Goal: Information Seeking & Learning: Learn about a topic

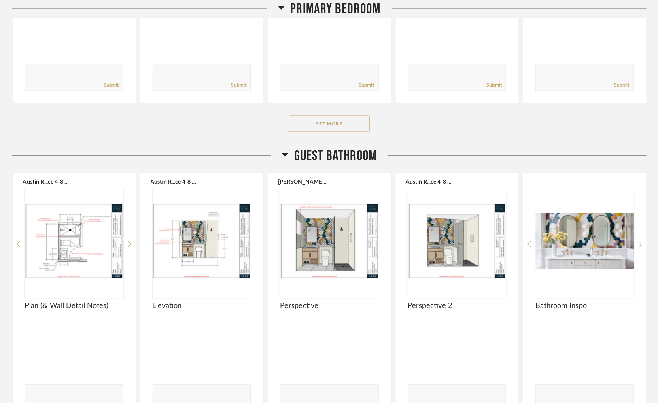
scroll to position [1552, 0]
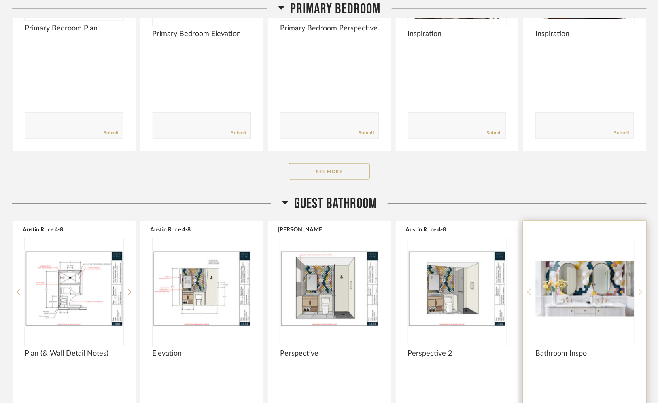
click at [612, 239] on img "0" at bounding box center [585, 288] width 99 height 101
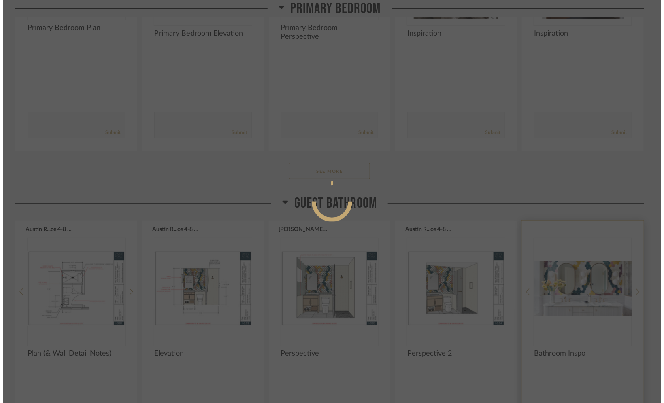
scroll to position [0, 0]
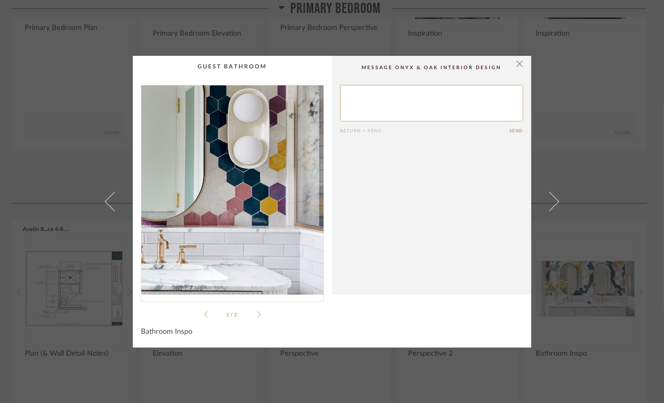
click at [282, 176] on img "0" at bounding box center [232, 189] width 182 height 209
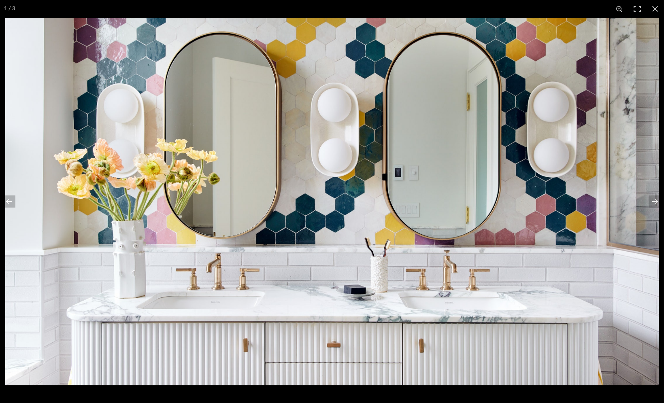
click at [26, 50] on img at bounding box center [331, 202] width 653 height 368
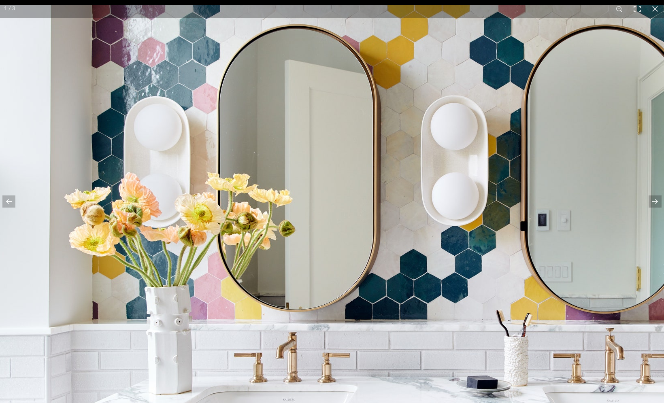
click at [155, 91] on img at bounding box center [450, 260] width 907 height 510
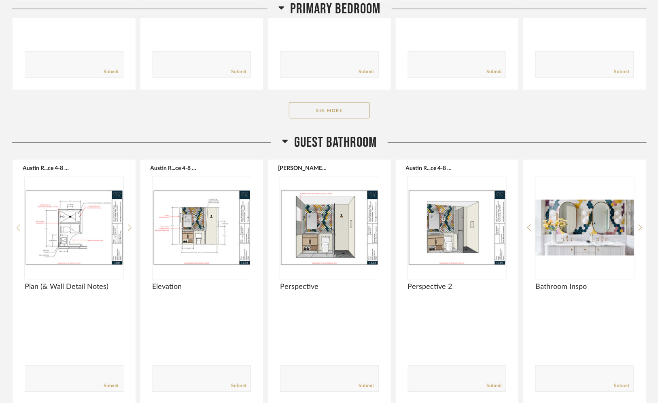
scroll to position [1655, 0]
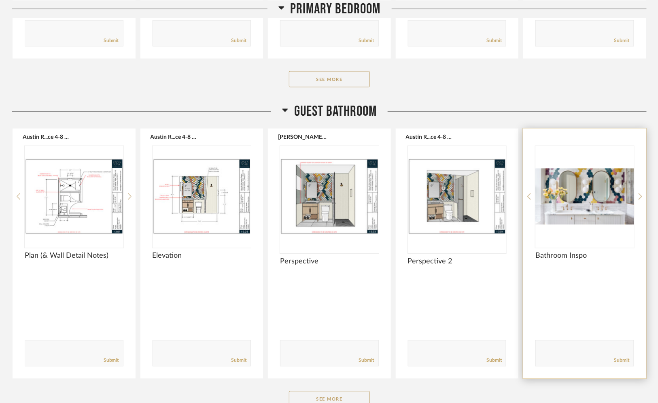
click at [575, 147] on img "0" at bounding box center [585, 196] width 99 height 101
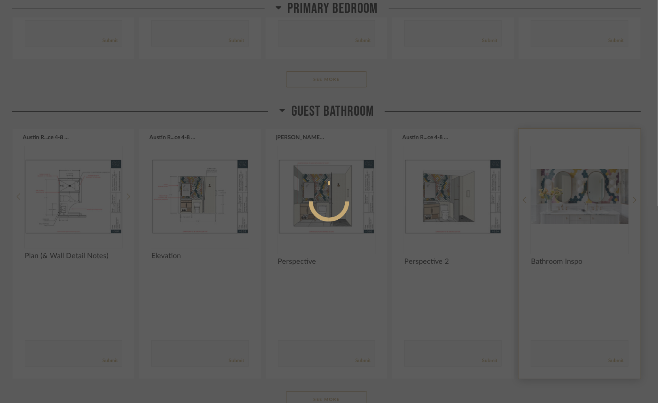
scroll to position [0, 0]
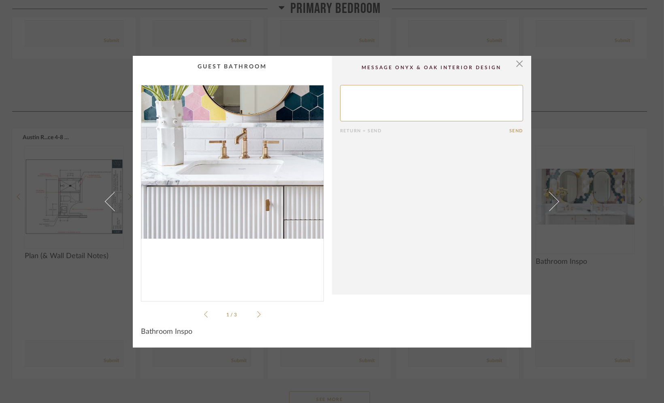
click at [198, 215] on img "0" at bounding box center [232, 189] width 182 height 209
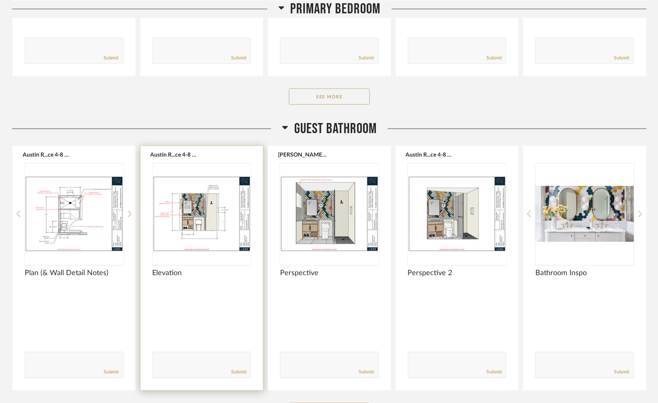
scroll to position [1632, 0]
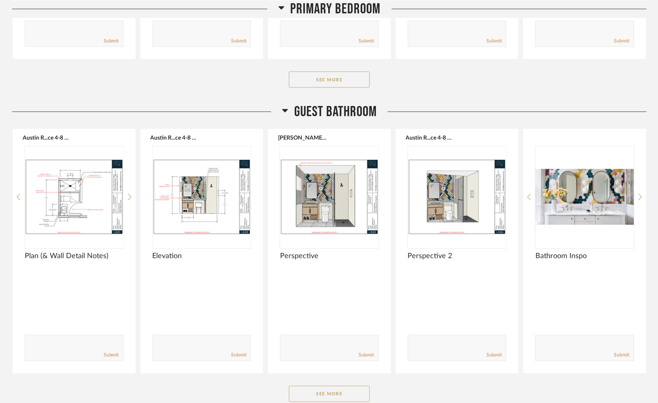
click at [314, 337] on div "Guest Bathroom Austin R...ce 4-8 1.pdf Plan (& Wall Detail Notes) Comments: Sub…" at bounding box center [329, 260] width 635 height 315
click at [314, 386] on button "See More" at bounding box center [329, 394] width 81 height 16
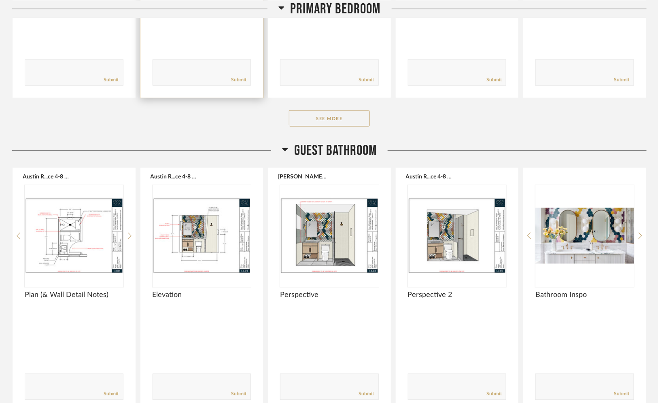
scroll to position [1676, 0]
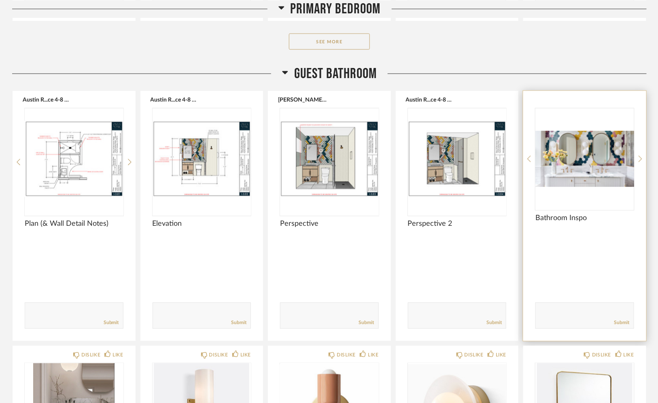
click at [610, 109] on img "0" at bounding box center [585, 159] width 99 height 101
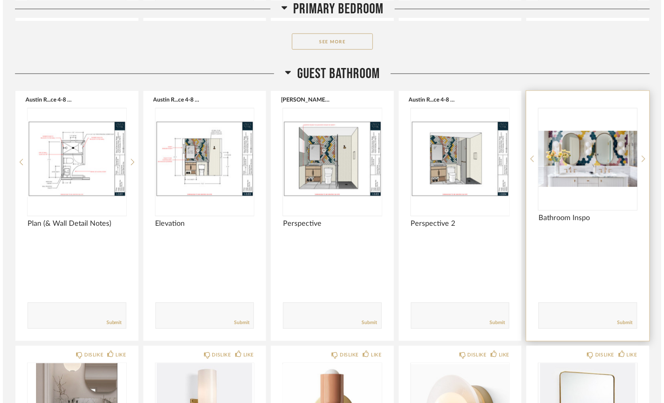
scroll to position [0, 0]
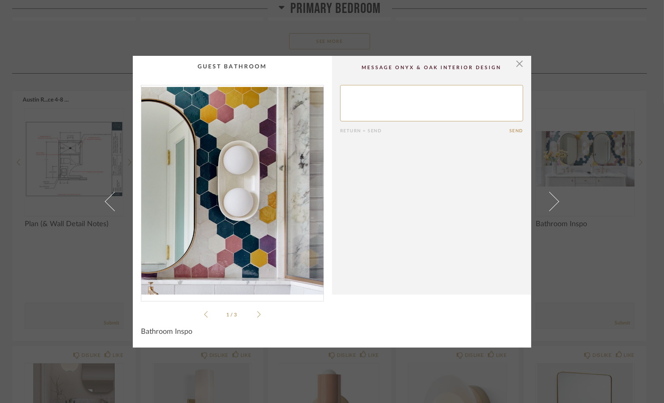
click at [289, 173] on img "0" at bounding box center [232, 189] width 182 height 209
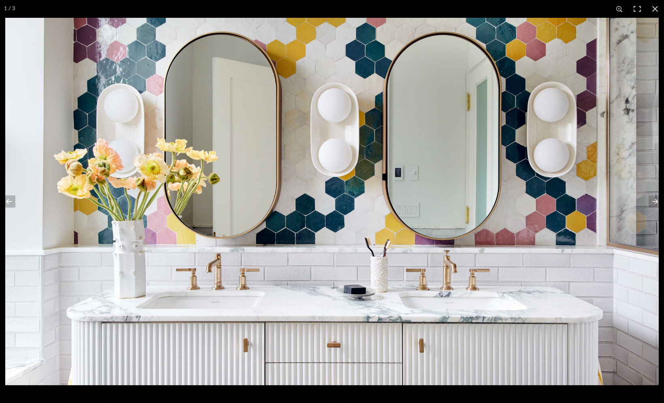
click at [328, 148] on img at bounding box center [331, 202] width 653 height 368
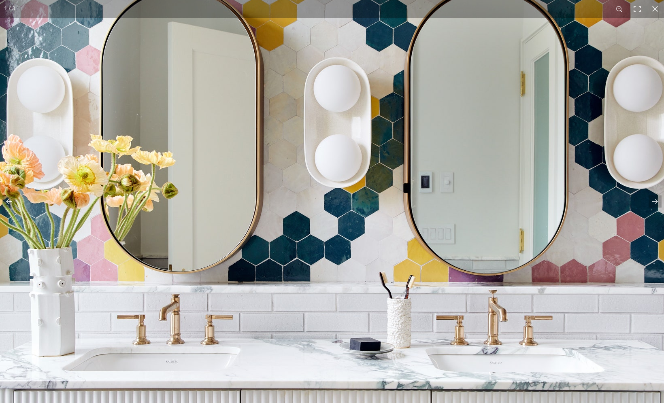
click at [351, 174] on img at bounding box center [333, 222] width 907 height 510
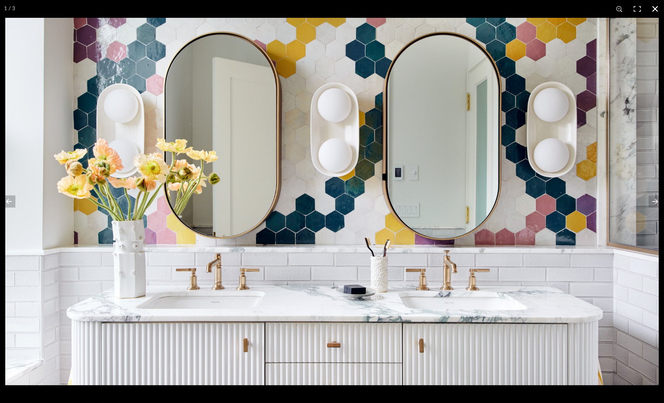
click at [656, 7] on button at bounding box center [655, 9] width 18 height 18
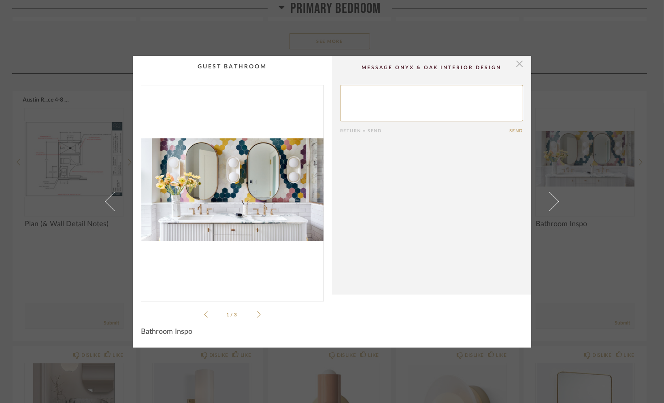
click at [518, 63] on span "button" at bounding box center [519, 64] width 16 height 16
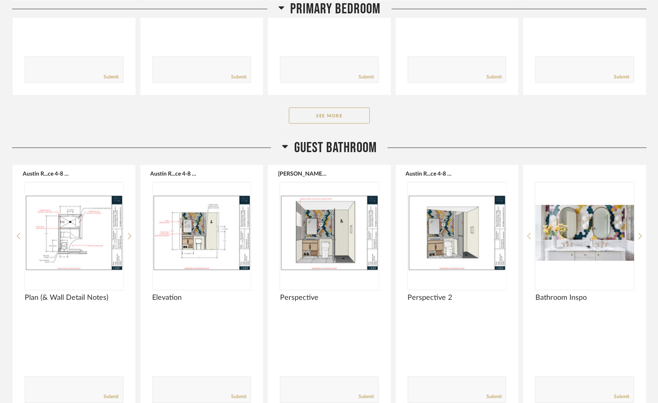
scroll to position [1554, 0]
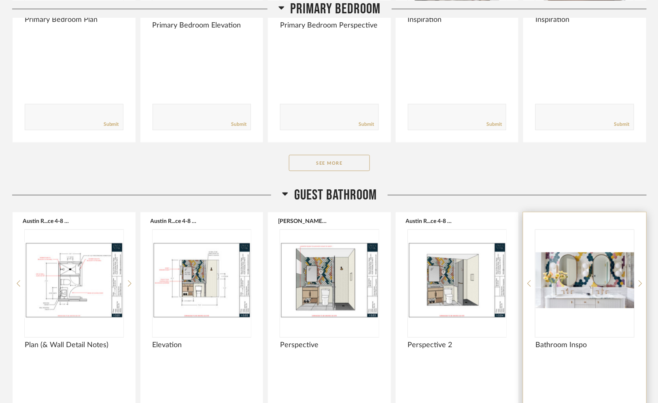
click at [599, 230] on img "0" at bounding box center [585, 280] width 99 height 101
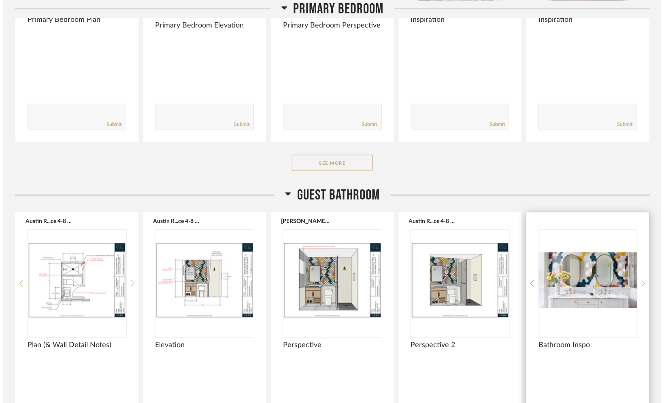
scroll to position [0, 0]
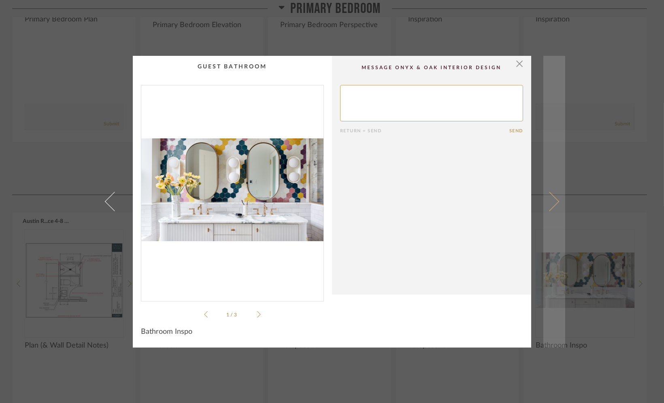
click at [552, 275] on link at bounding box center [554, 202] width 22 height 292
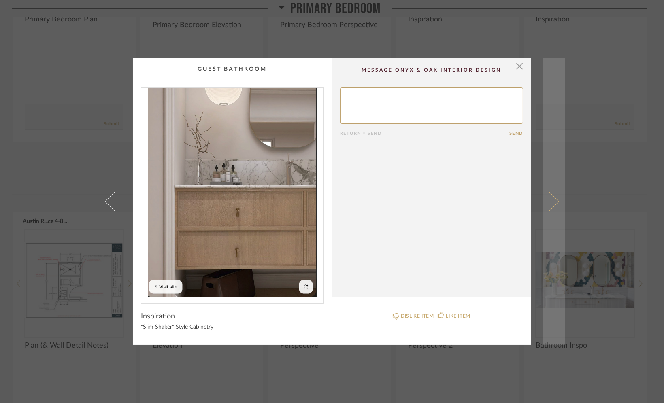
click at [543, 199] on span at bounding box center [549, 201] width 19 height 19
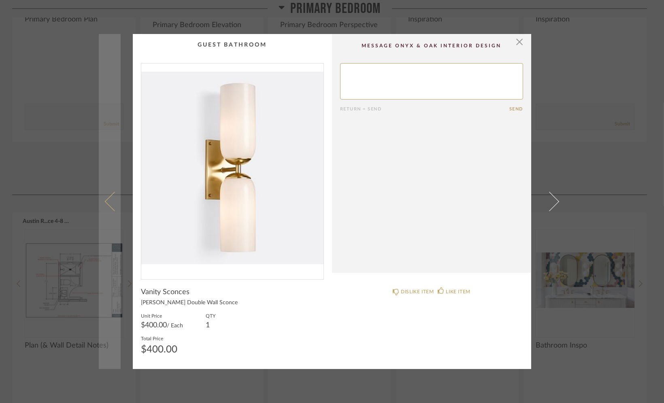
click at [115, 198] on span at bounding box center [114, 201] width 19 height 19
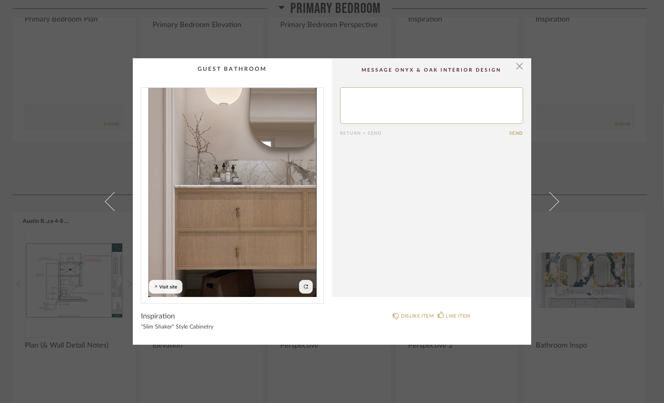
click at [327, 17] on div "× Return = Send Send Inspiration "Slim Shaker" Style Cabinetry DISLIKE ITEM LIK…" at bounding box center [332, 201] width 664 height 403
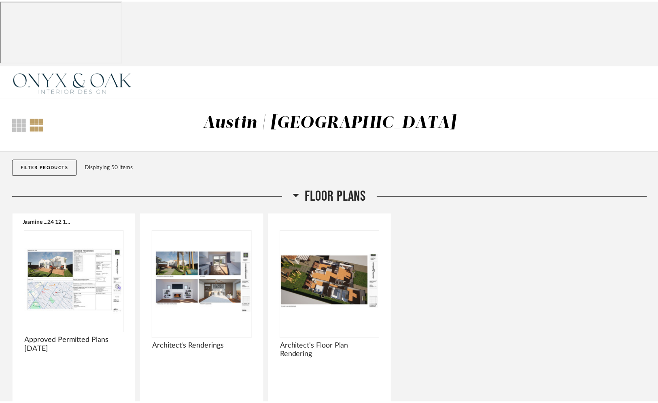
scroll to position [1554, 0]
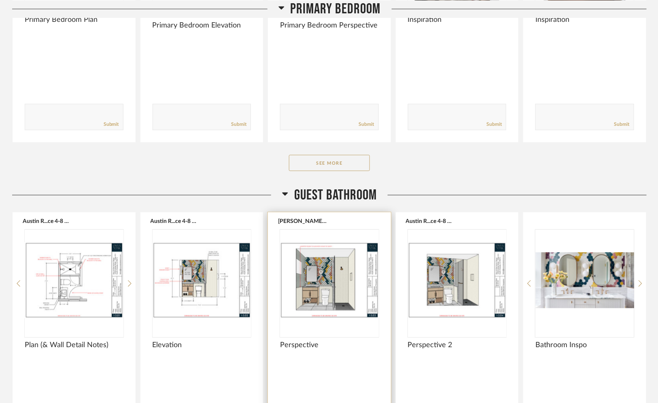
click at [357, 240] on img "0" at bounding box center [329, 280] width 99 height 101
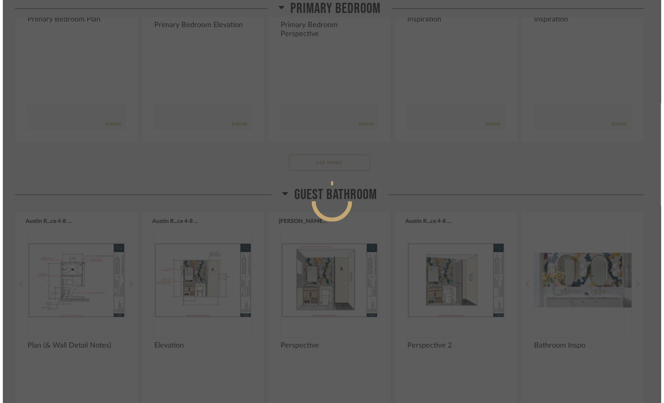
scroll to position [0, 0]
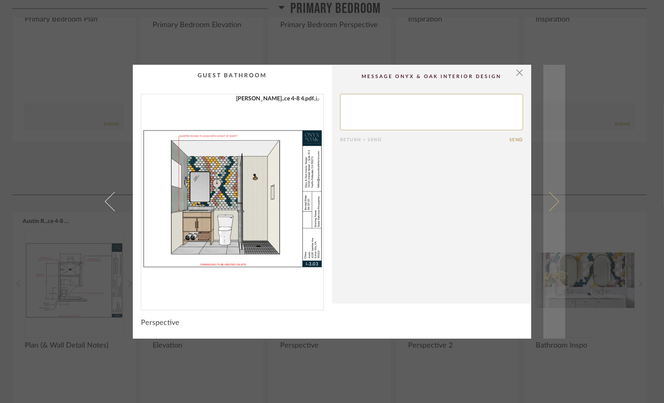
click at [553, 206] on link at bounding box center [554, 202] width 22 height 274
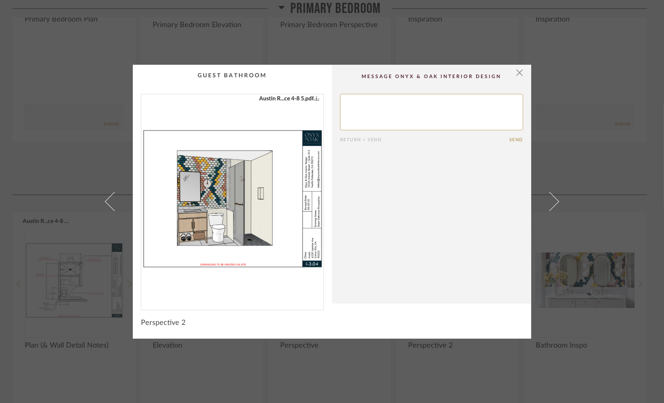
click at [430, 49] on div "× Austin R...ce 4-8 5.pdf Return = Send Send Perspective 2" at bounding box center [332, 201] width 664 height 403
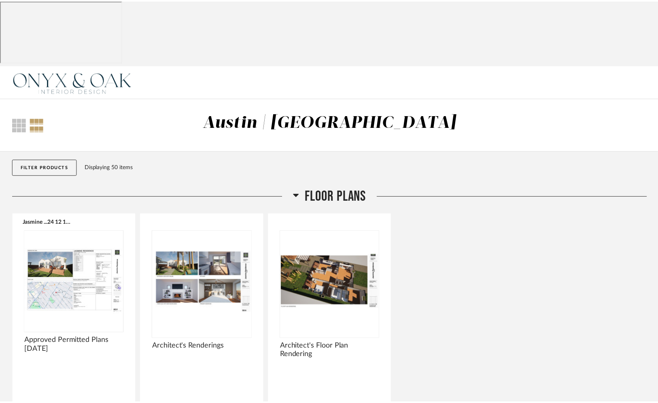
scroll to position [1554, 0]
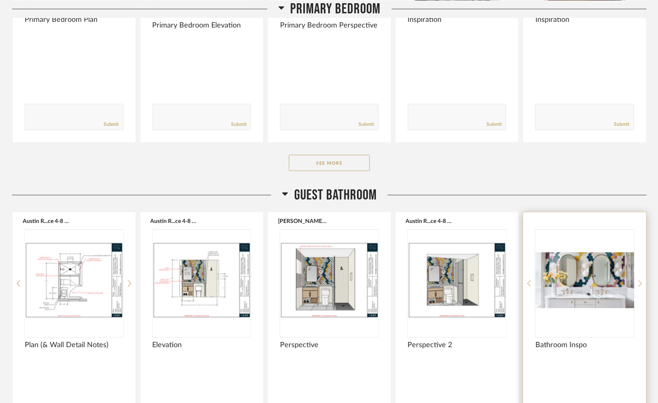
click at [580, 230] on img "0" at bounding box center [585, 280] width 99 height 101
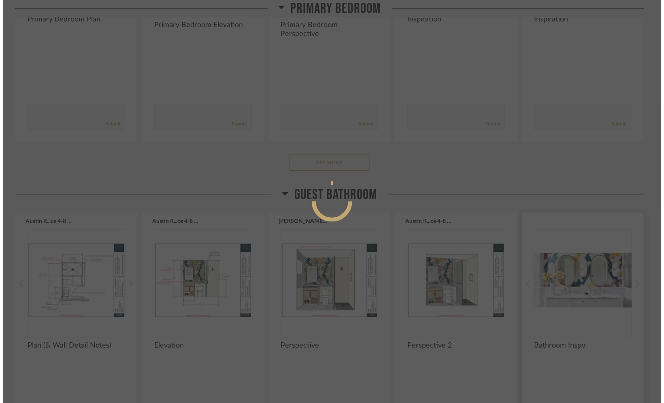
scroll to position [0, 0]
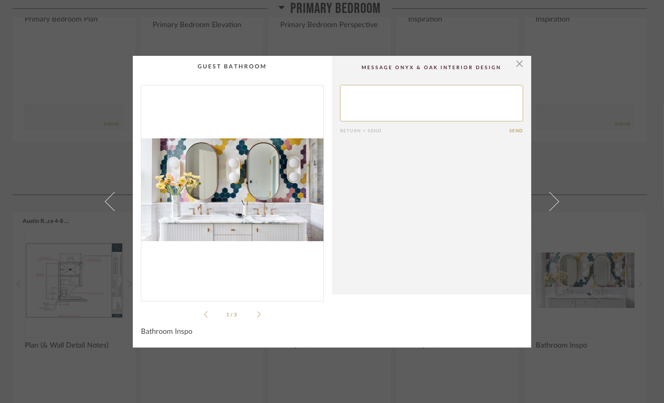
click at [197, 159] on img "0" at bounding box center [232, 189] width 182 height 209
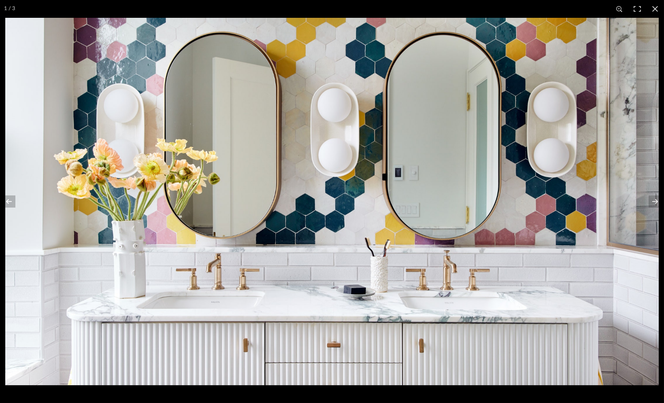
click at [235, 199] on img at bounding box center [331, 202] width 653 height 368
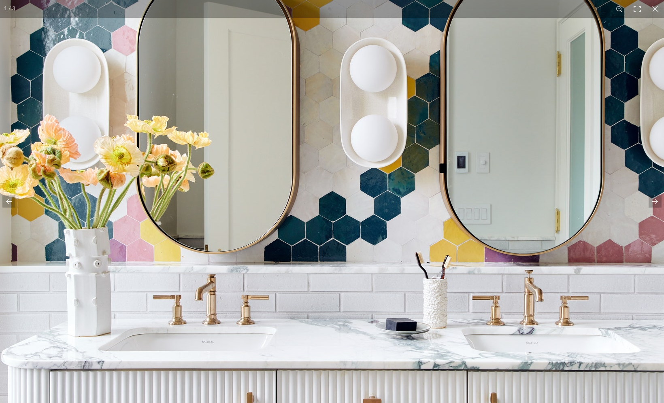
click at [376, 214] on img at bounding box center [369, 202] width 907 height 510
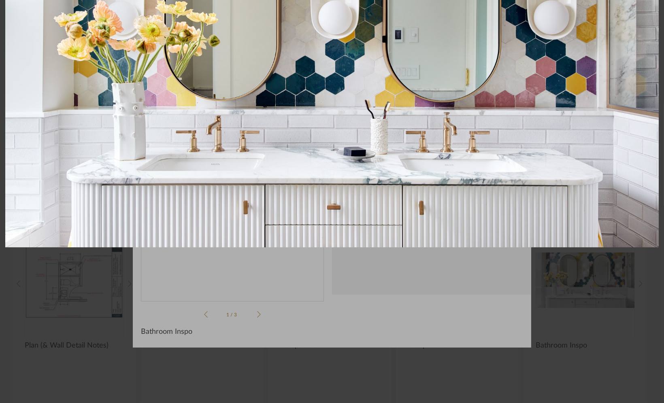
click at [460, 168] on img at bounding box center [331, 64] width 653 height 368
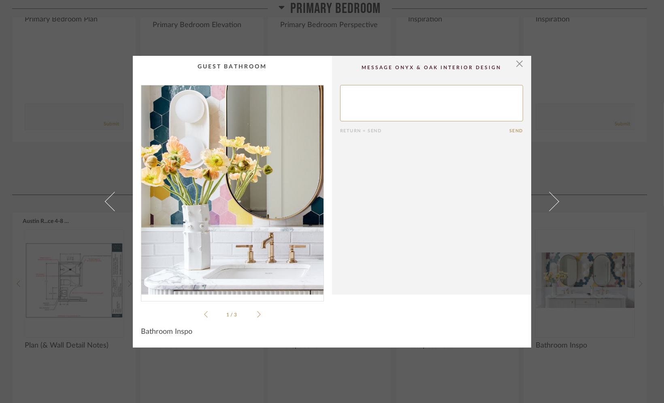
click at [185, 190] on img "0" at bounding box center [232, 189] width 182 height 209
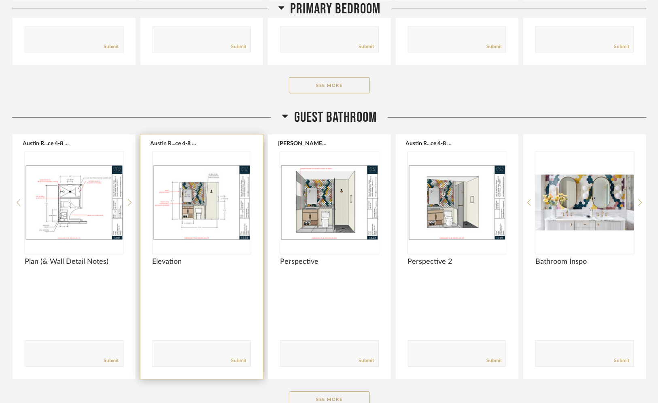
scroll to position [1638, 0]
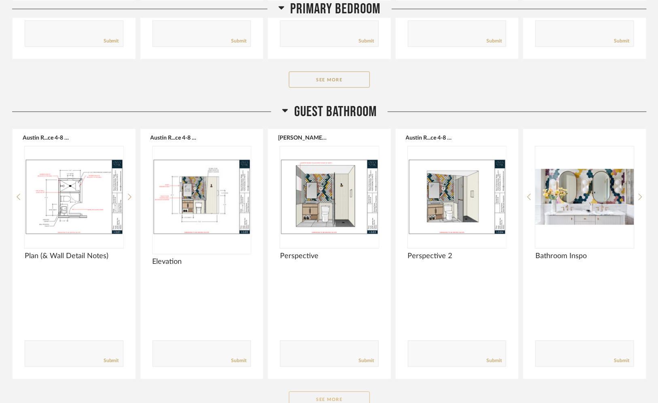
click at [317, 392] on button "See More" at bounding box center [329, 400] width 81 height 16
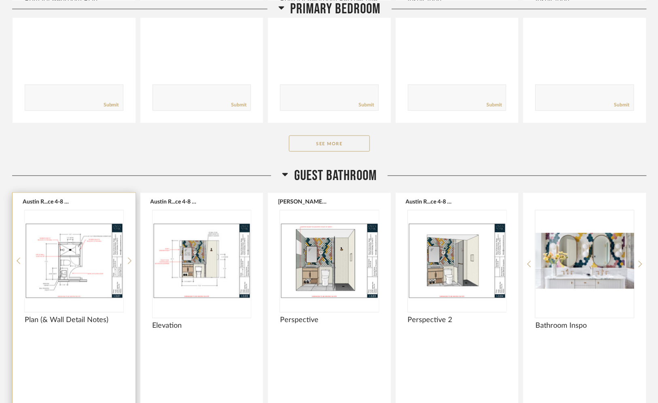
scroll to position [1516, 0]
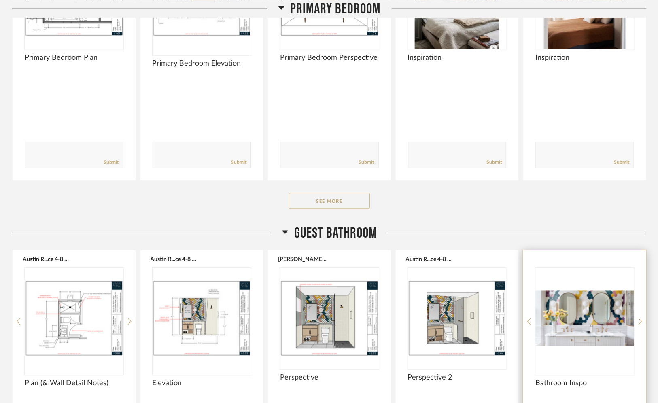
click at [564, 268] on img "0" at bounding box center [585, 318] width 99 height 101
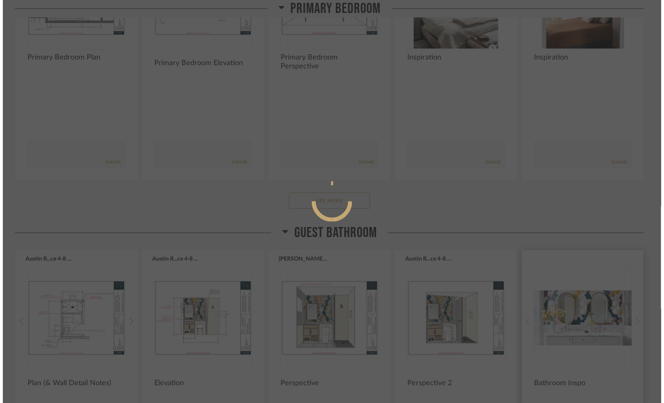
scroll to position [0, 0]
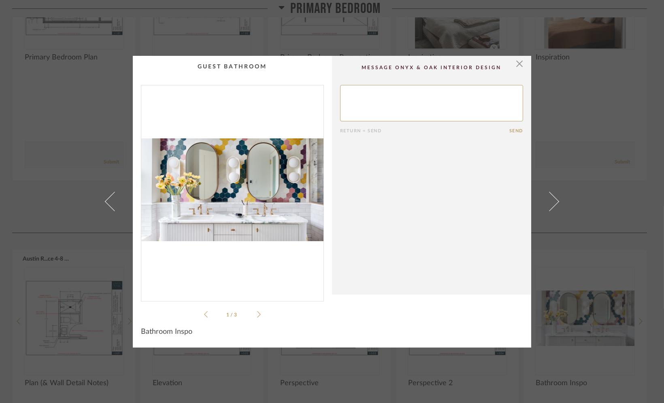
click at [95, 305] on div "× 1 / 3 Return = Send Send Bathroom Inspo" at bounding box center [332, 201] width 664 height 403
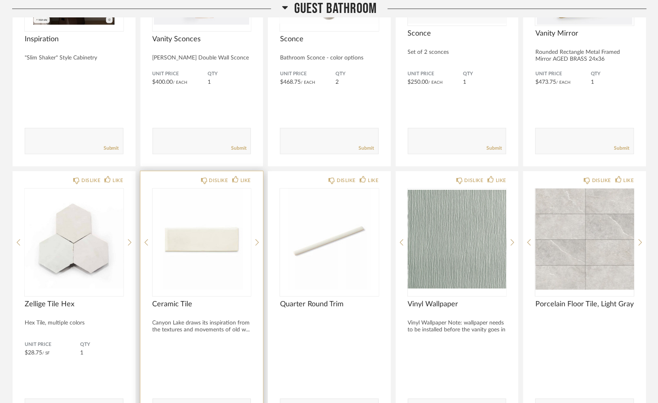
scroll to position [2124, 0]
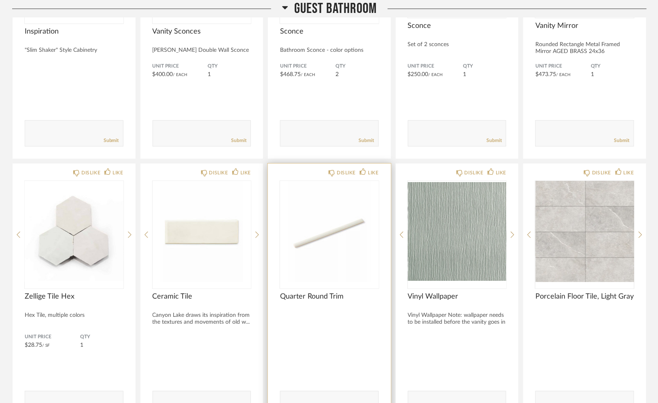
click at [326, 212] on img "0" at bounding box center [329, 231] width 99 height 101
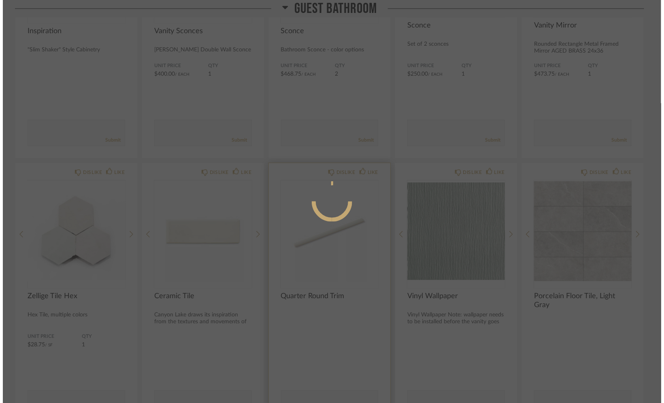
scroll to position [0, 0]
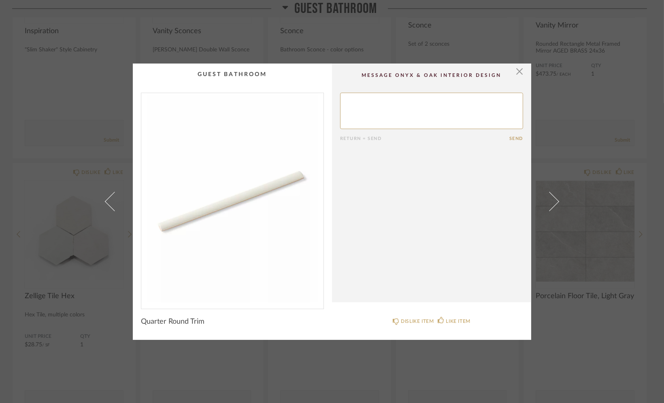
click at [625, 209] on div "× Return = Send Send Quarter Round Trim DISLIKE ITEM LIKE ITEM" at bounding box center [332, 201] width 664 height 403
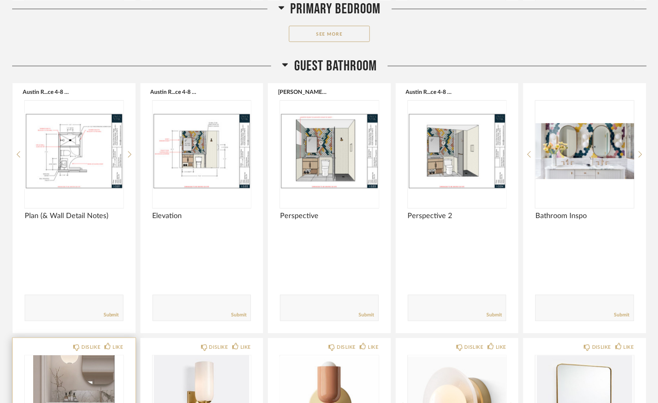
scroll to position [1638, 0]
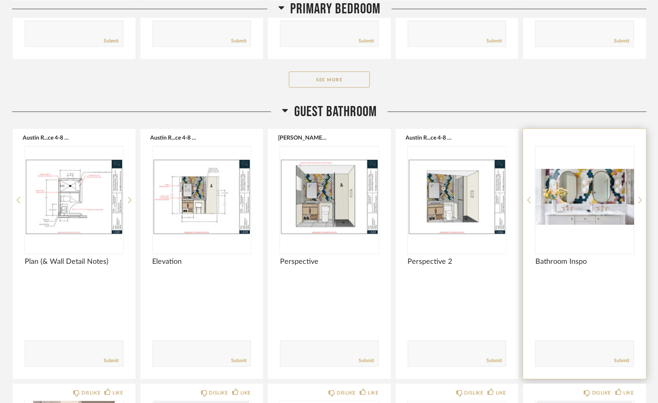
click at [583, 147] on img "0" at bounding box center [585, 197] width 99 height 101
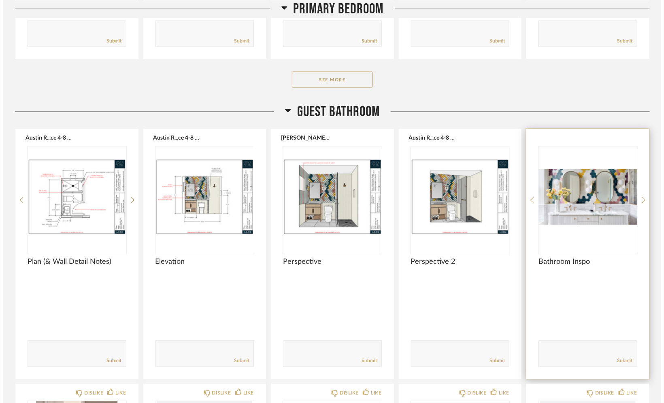
scroll to position [0, 0]
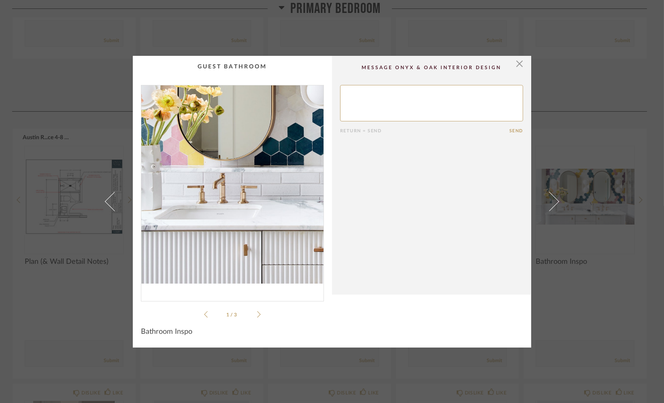
click at [201, 210] on img "0" at bounding box center [232, 189] width 182 height 209
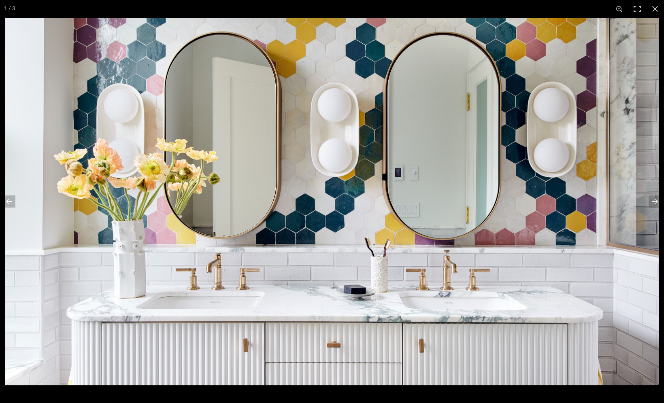
click at [160, 83] on img at bounding box center [331, 202] width 653 height 368
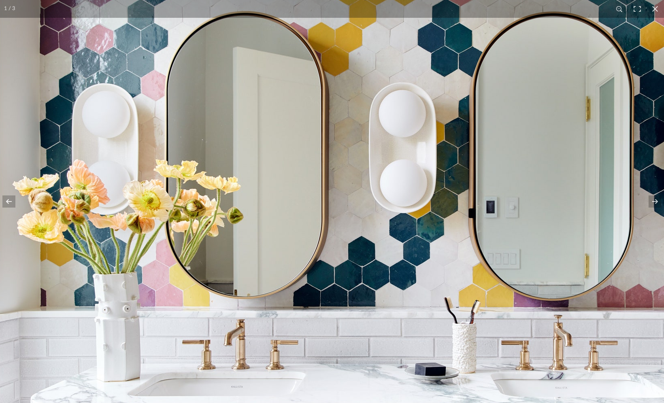
click at [105, 79] on img at bounding box center [398, 247] width 907 height 510
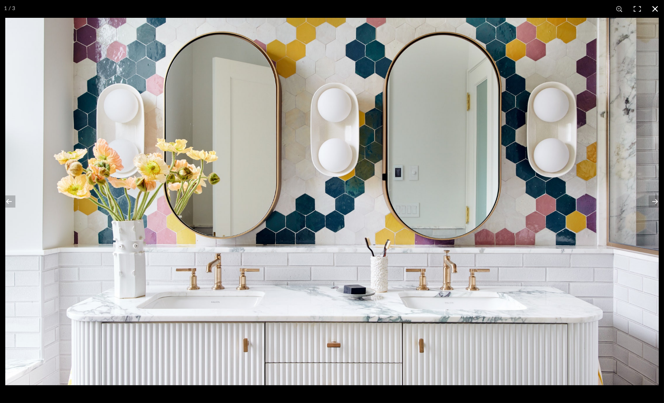
click at [652, 7] on button at bounding box center [655, 9] width 18 height 18
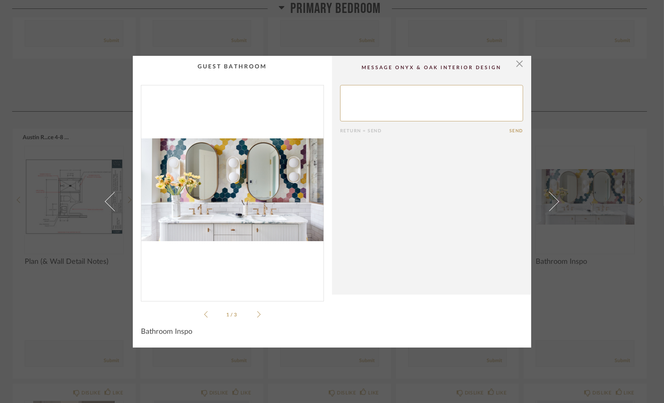
click at [643, 310] on div "× 1 / 3 Return = Send Send Bathroom Inspo" at bounding box center [332, 201] width 664 height 403
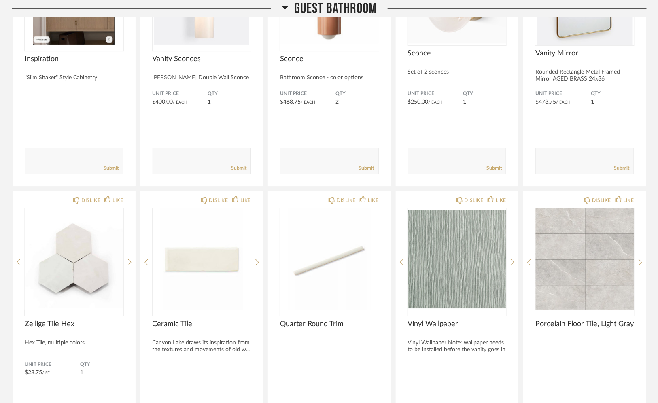
scroll to position [2179, 0]
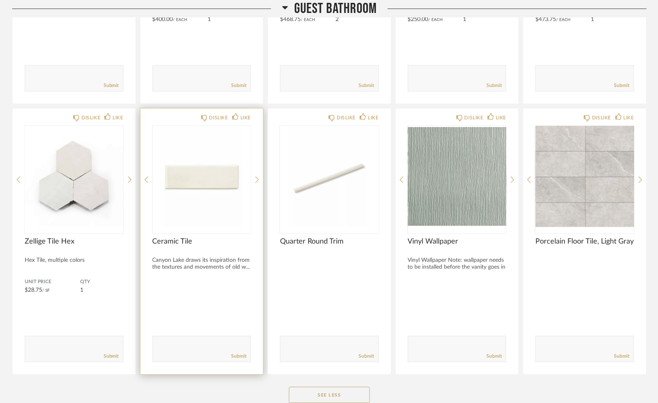
click at [173, 126] on img "0" at bounding box center [202, 176] width 99 height 101
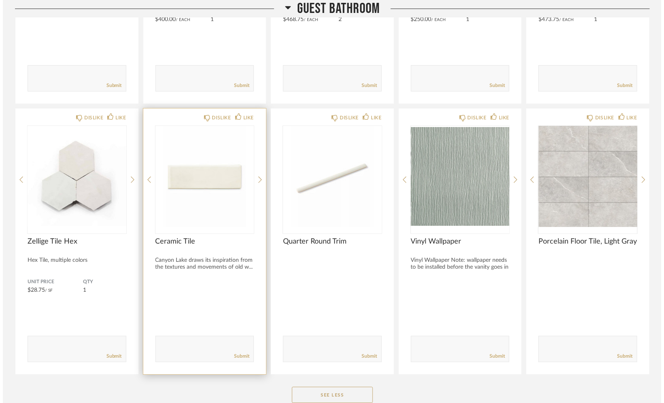
scroll to position [0, 0]
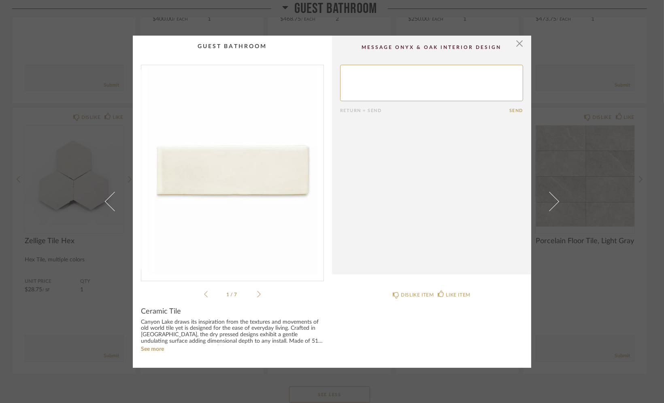
click at [94, 253] on div "× 1 / 7 Return = Send Send Ceramic [GEOGRAPHIC_DATA] draws its inspiration from…" at bounding box center [332, 201] width 664 height 403
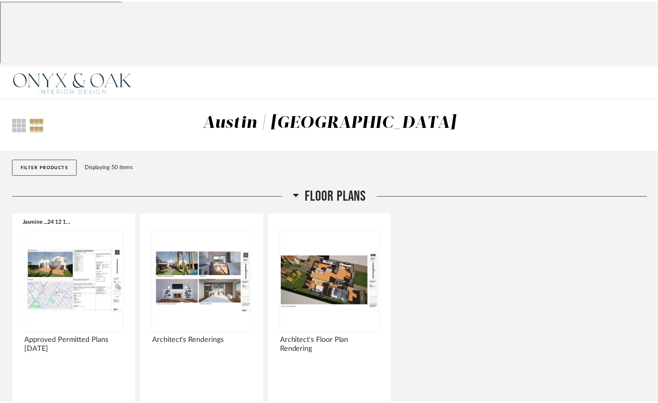
scroll to position [2179, 0]
